Goal: Information Seeking & Learning: Learn about a topic

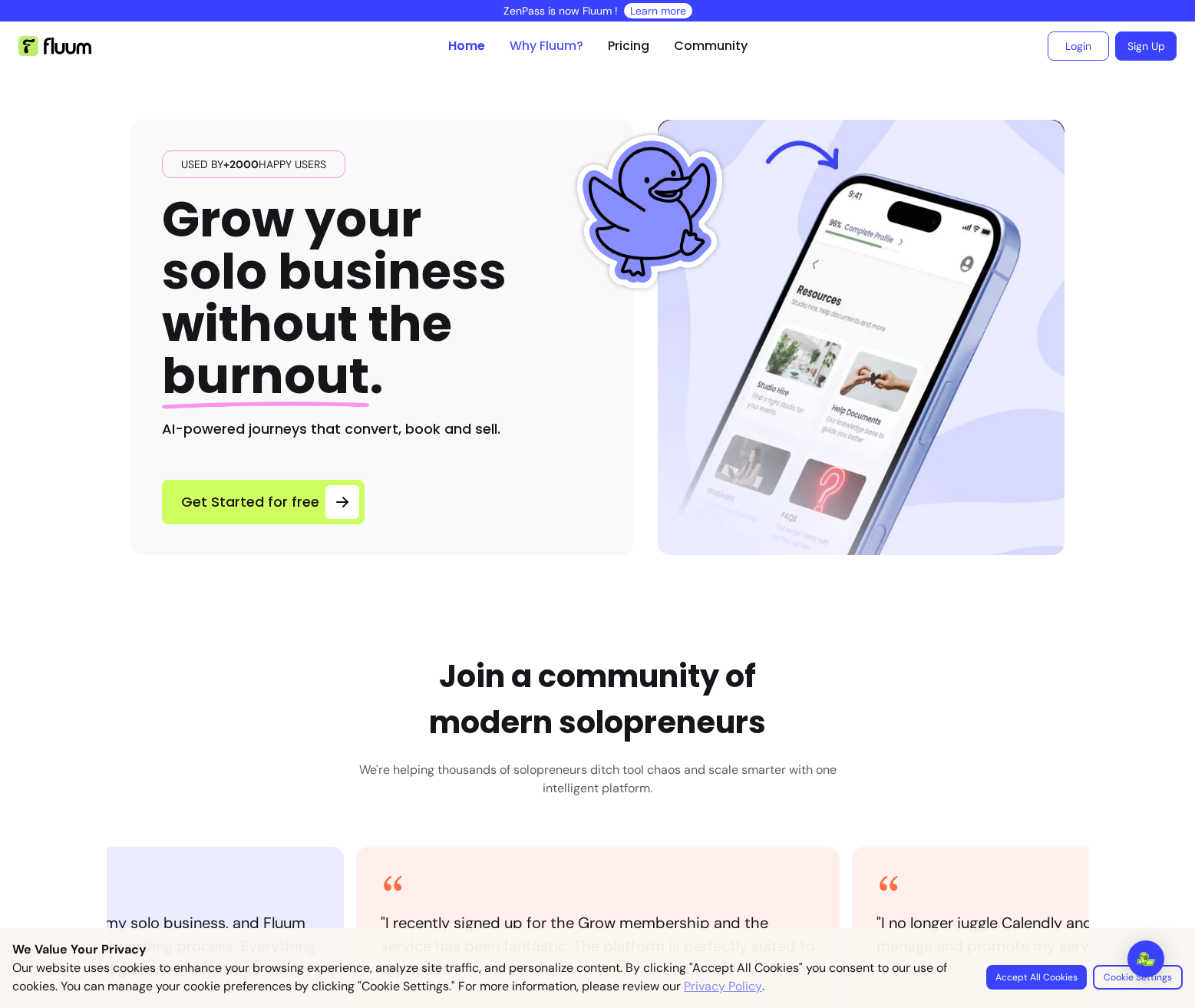
click at [569, 49] on link "Why Fluum?" at bounding box center [546, 46] width 73 height 19
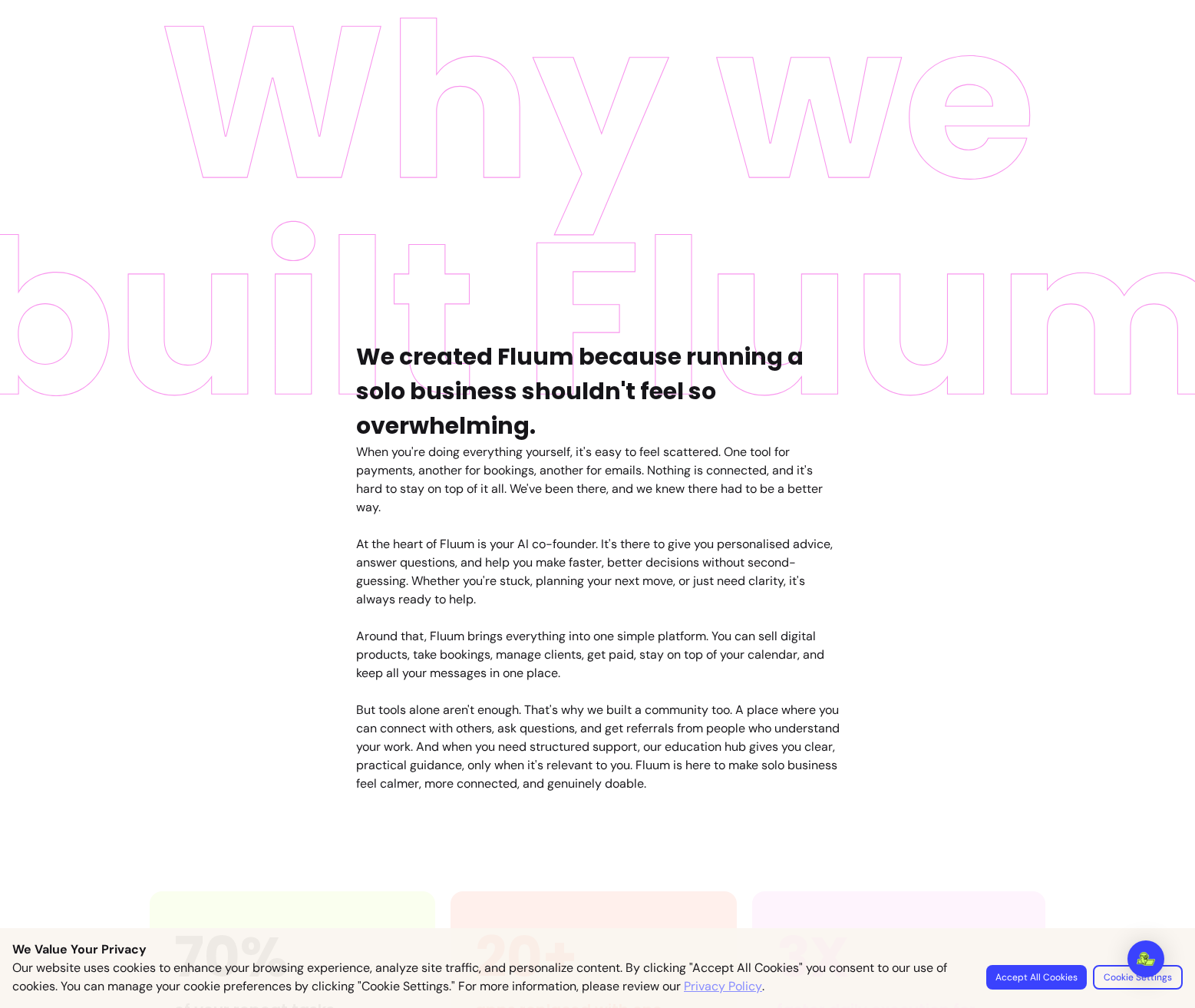
scroll to position [524, 0]
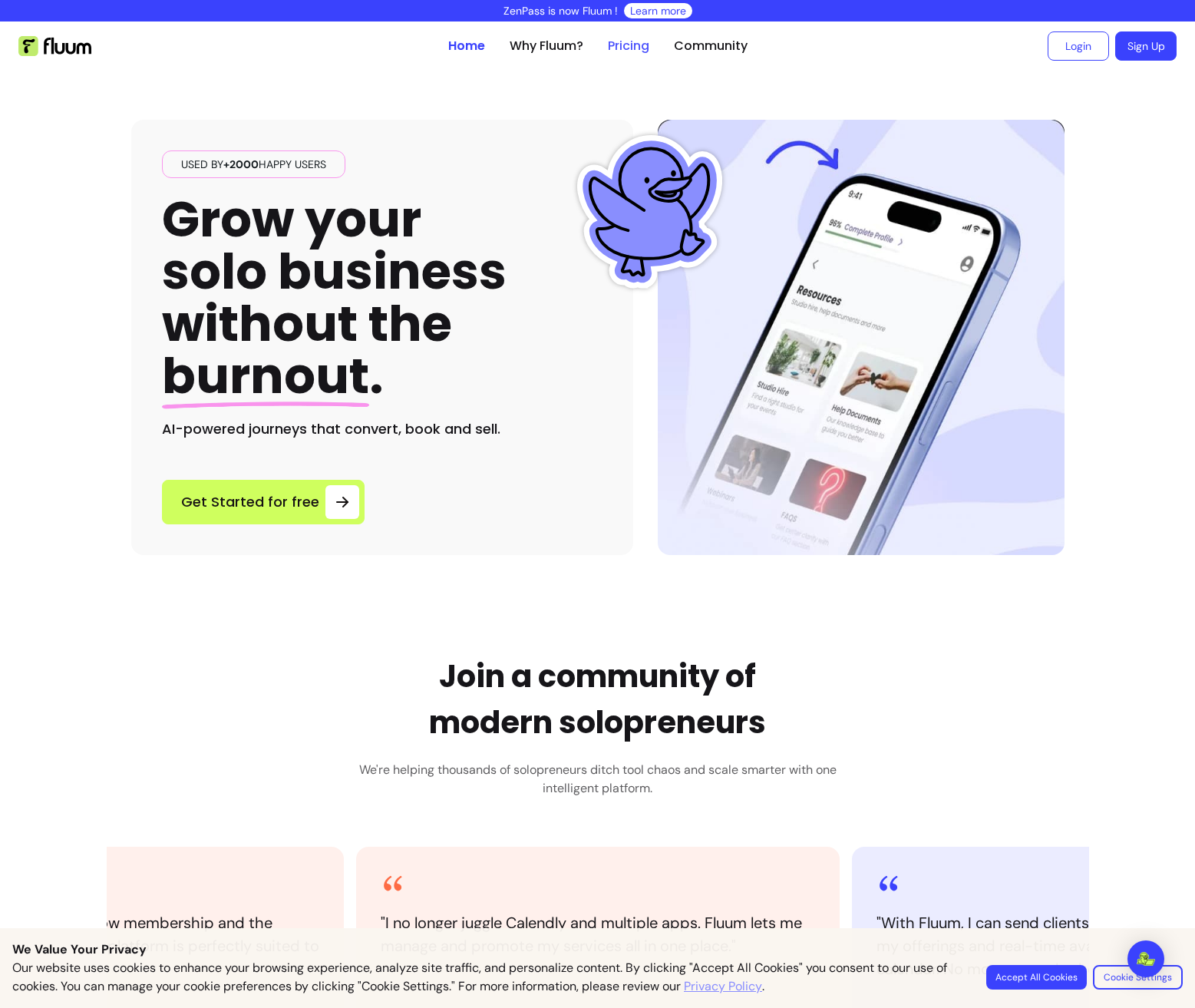
click at [630, 44] on link "Pricing" at bounding box center [628, 46] width 41 height 19
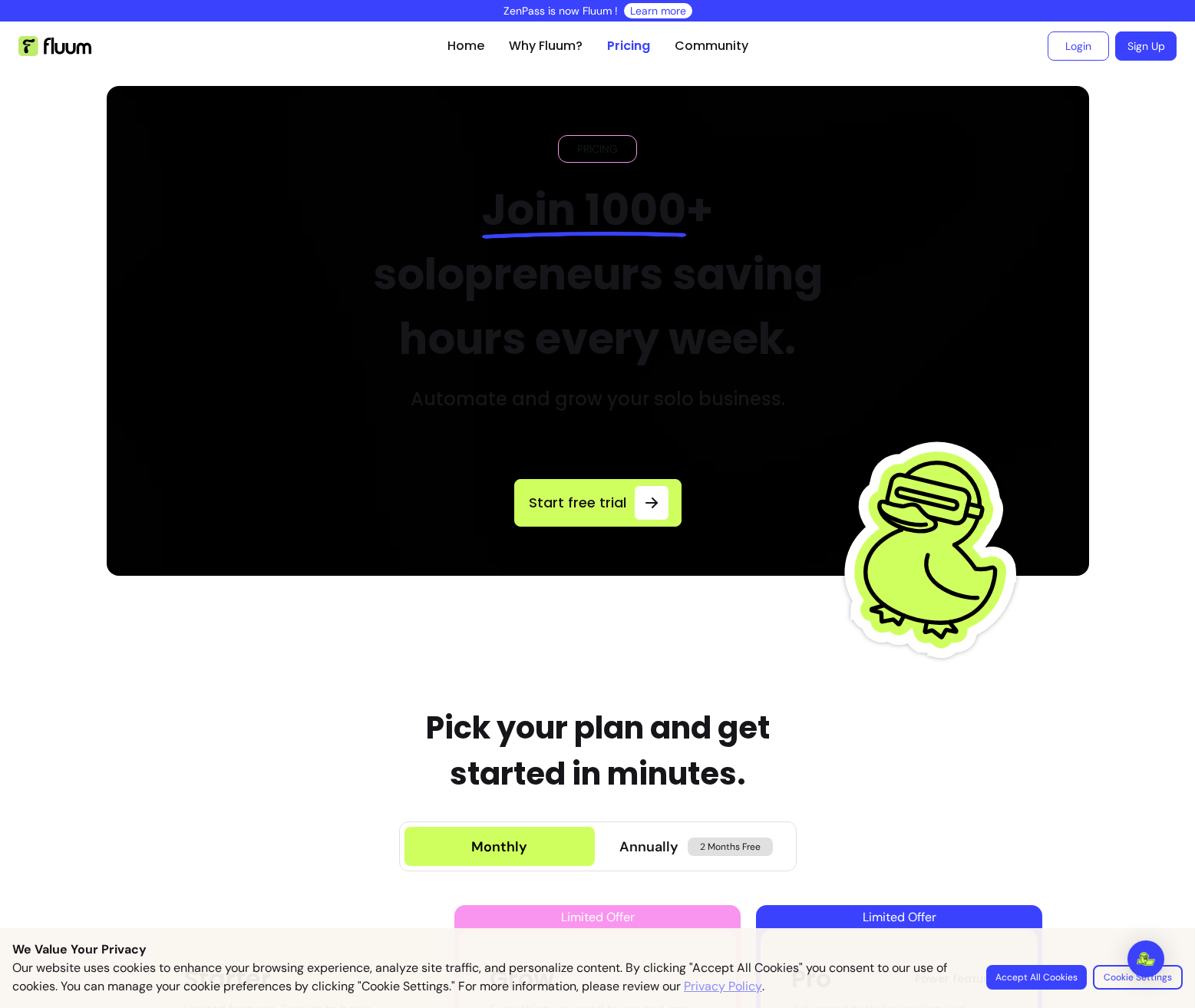
scroll to position [1, 0]
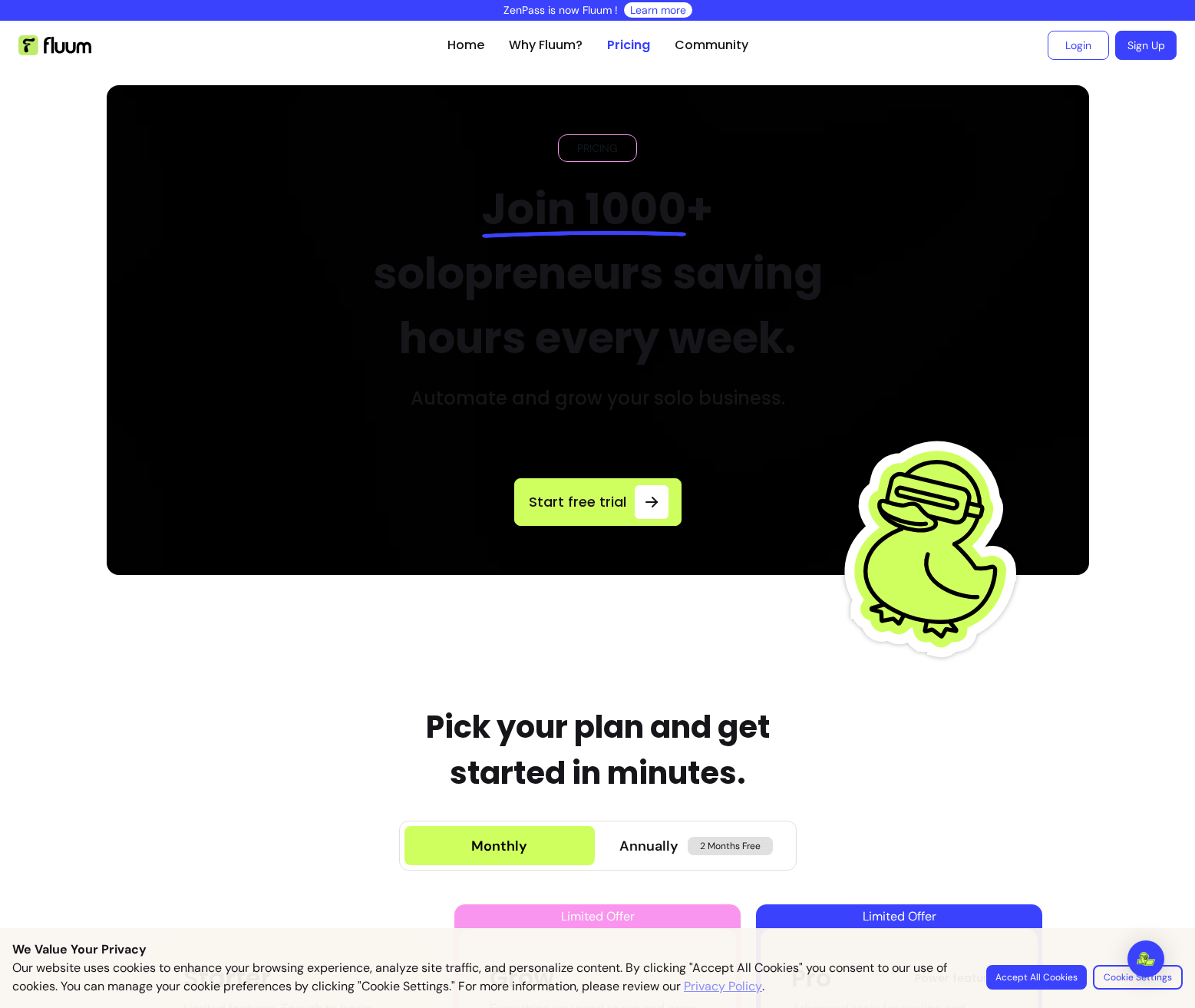
click at [81, 49] on img at bounding box center [55, 45] width 73 height 20
